Goal: Task Accomplishment & Management: Complete application form

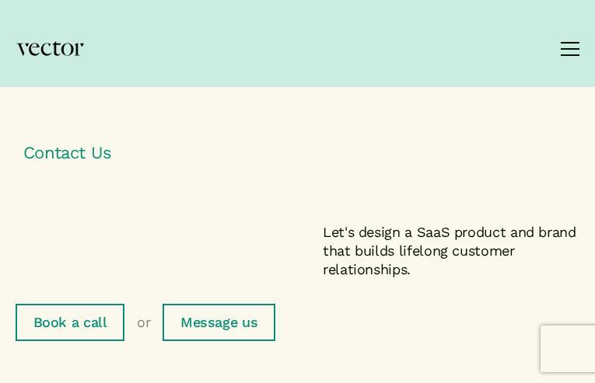
type input "fcZuhcFplTiLDkVB"
type input "cbAVQwDdFOuFTaE"
type input "[EMAIL_ADDRESS][DOMAIN_NAME]"
type input "HbEMmHhMthNZCc"
select select "I have a project I'd like to speak to you about"
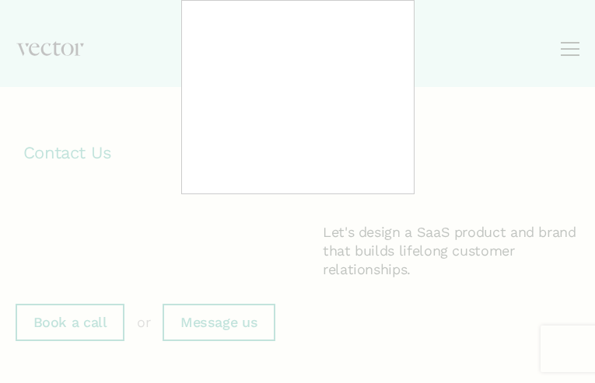
type input "CURjuXrqOuvW"
type input "[EMAIL_ADDRESS][DOMAIN_NAME]"
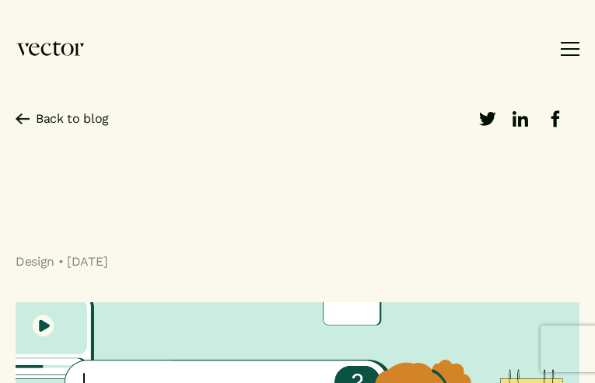
type input "QhxkesbnY"
type input "[EMAIL_ADDRESS][DOMAIN_NAME]"
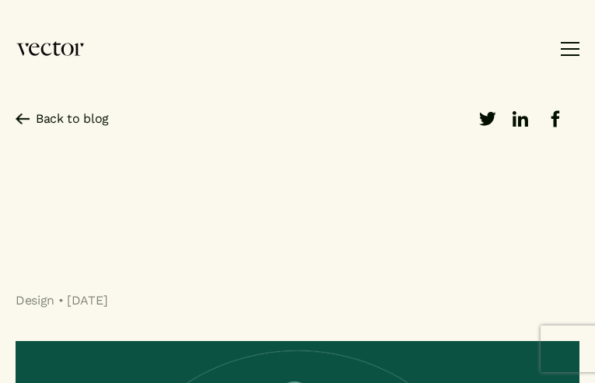
type input "dkLxGUcLzjigk"
type input "[EMAIL_ADDRESS][DOMAIN_NAME]"
